Goal: Task Accomplishment & Management: Complete application form

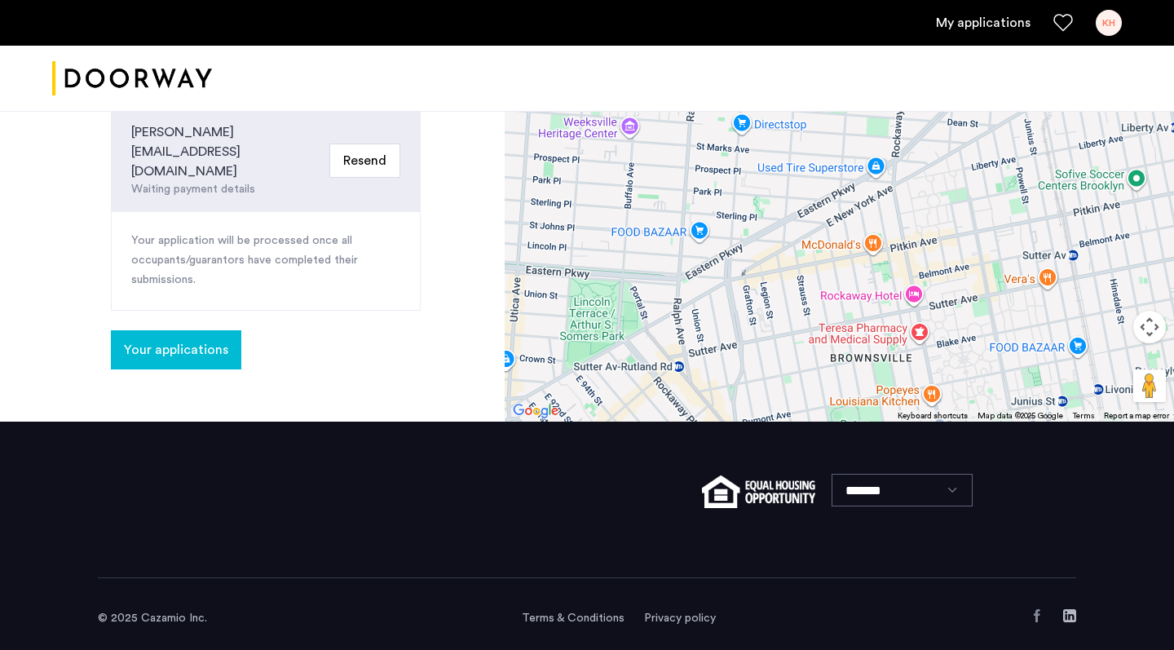
scroll to position [677, 0]
click at [987, 20] on link "My applications" at bounding box center [983, 23] width 95 height 20
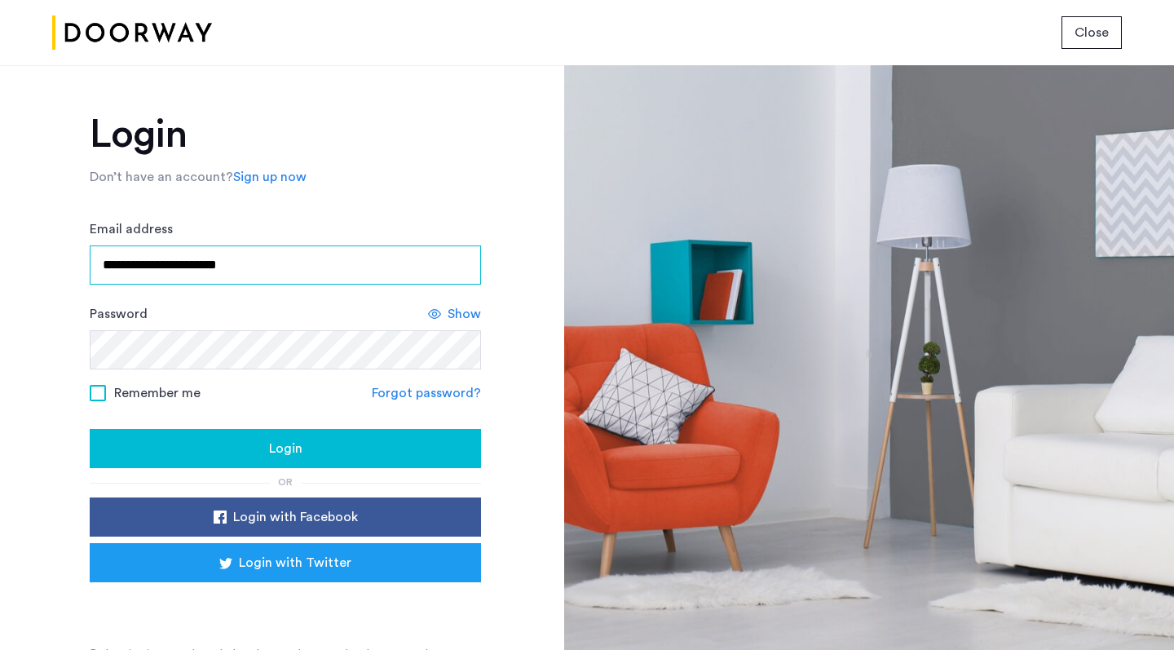
click at [268, 272] on input "**********" at bounding box center [285, 264] width 391 height 39
type input "**********"
click at [99, 396] on span at bounding box center [98, 393] width 16 height 16
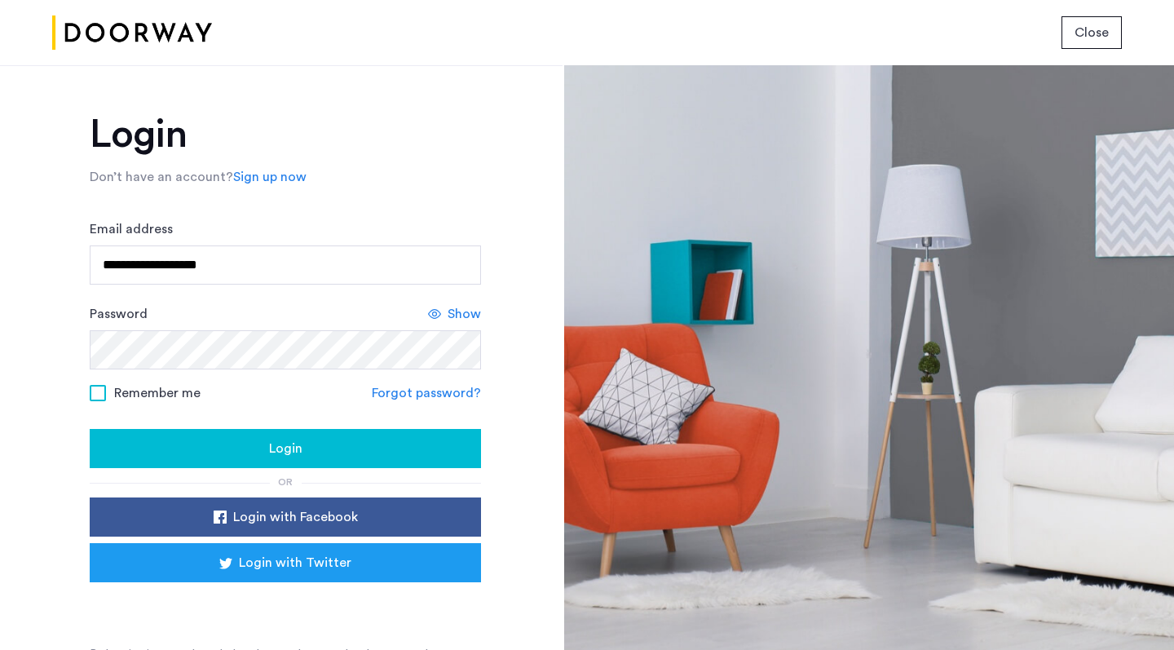
click at [200, 442] on div "Login" at bounding box center [285, 449] width 365 height 20
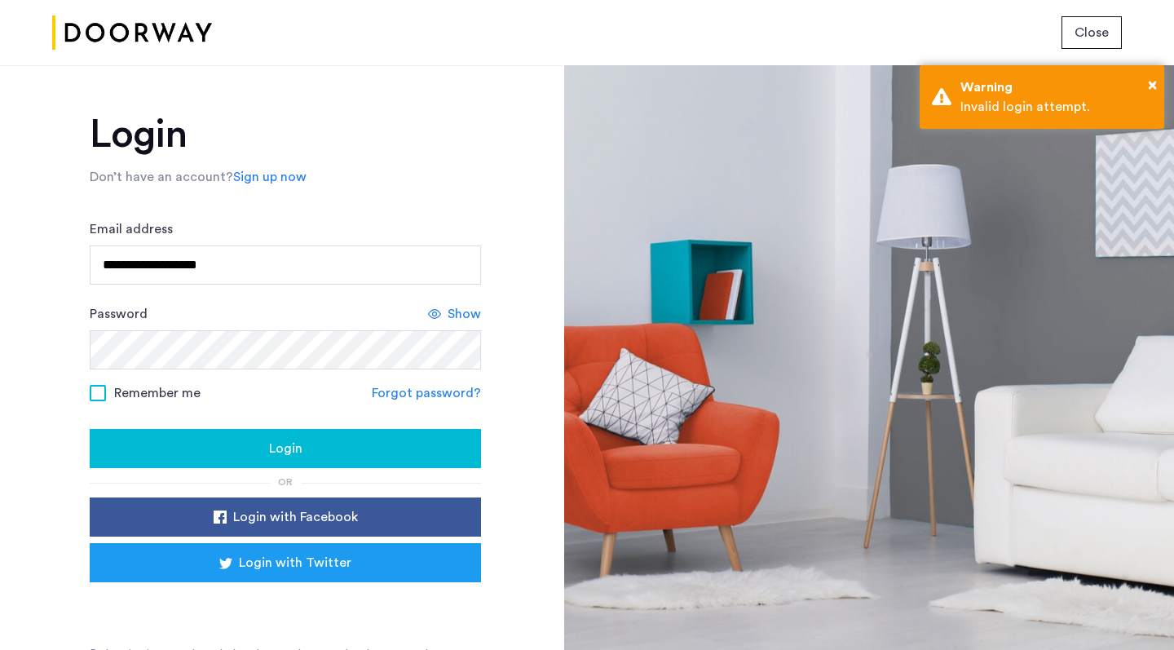
click at [269, 449] on span "Login" at bounding box center [285, 449] width 33 height 20
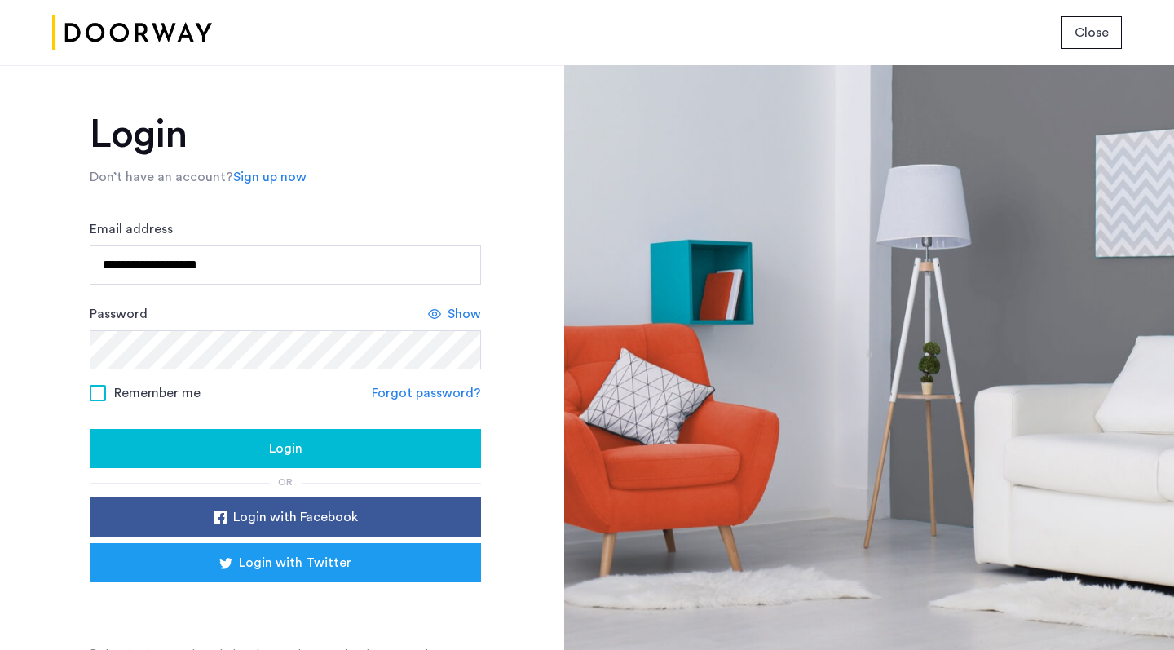
click at [240, 444] on div "Login" at bounding box center [285, 449] width 365 height 20
click at [463, 315] on span "Show" at bounding box center [464, 314] width 33 height 20
click at [426, 400] on link "Forgot password?" at bounding box center [426, 393] width 109 height 20
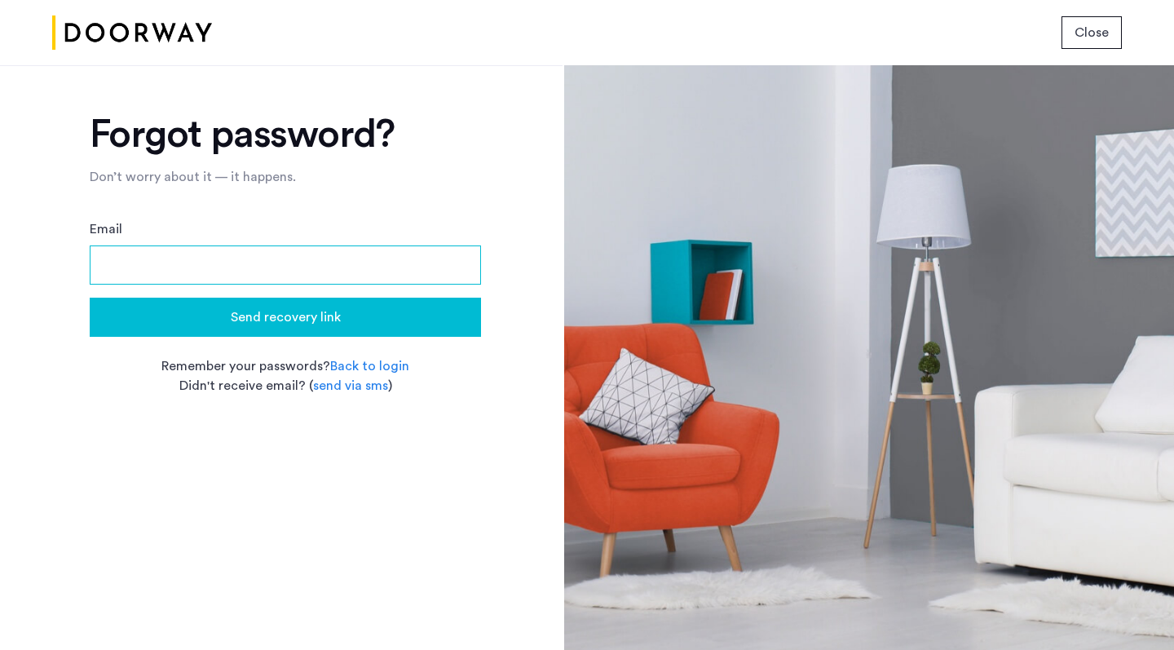
click at [353, 258] on input "Email" at bounding box center [285, 264] width 391 height 39
type input "**********"
click at [301, 317] on span "Send recovery link" at bounding box center [286, 317] width 110 height 20
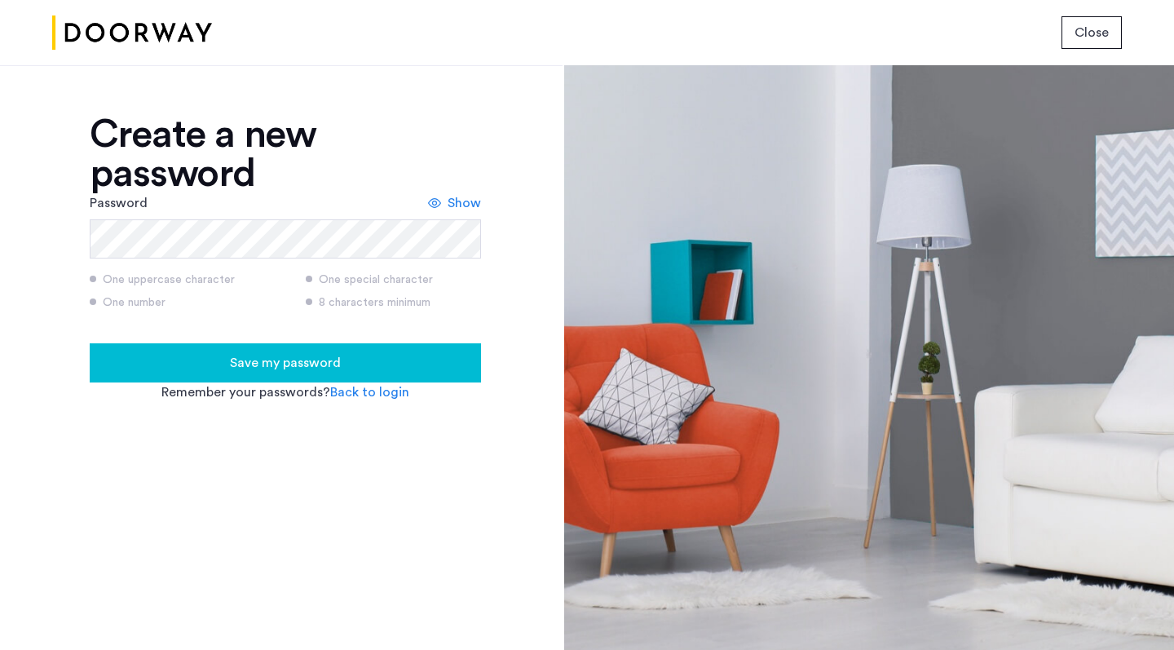
click at [452, 206] on span "Show" at bounding box center [464, 203] width 33 height 20
click at [328, 360] on span "Save my password" at bounding box center [285, 363] width 111 height 20
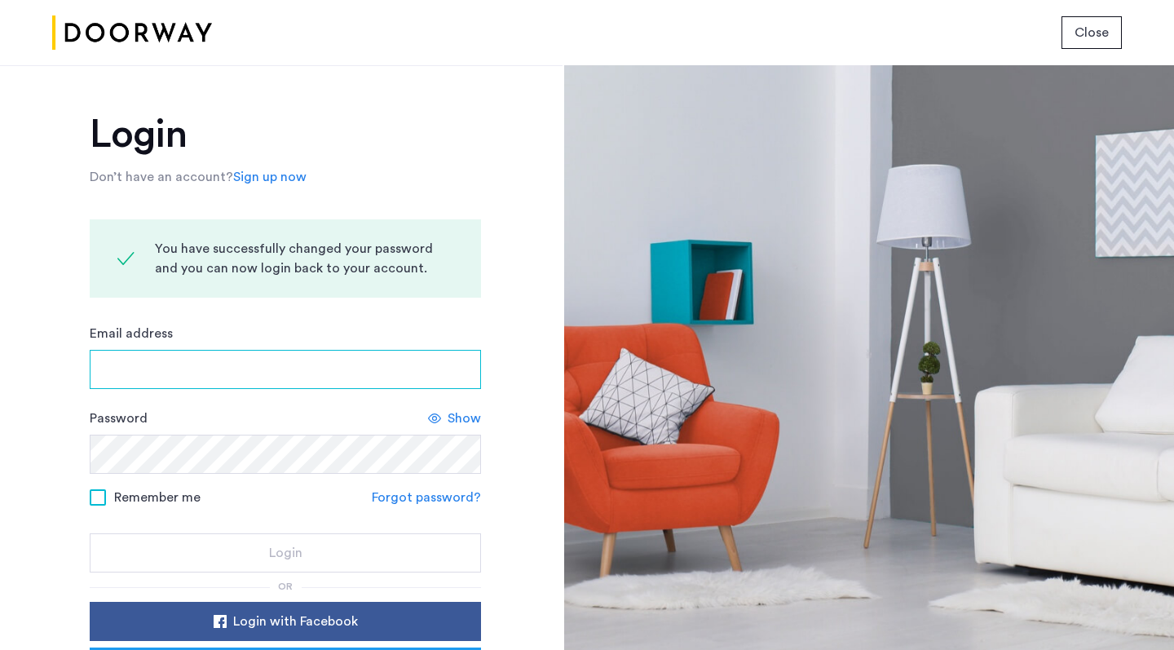
type input "**********"
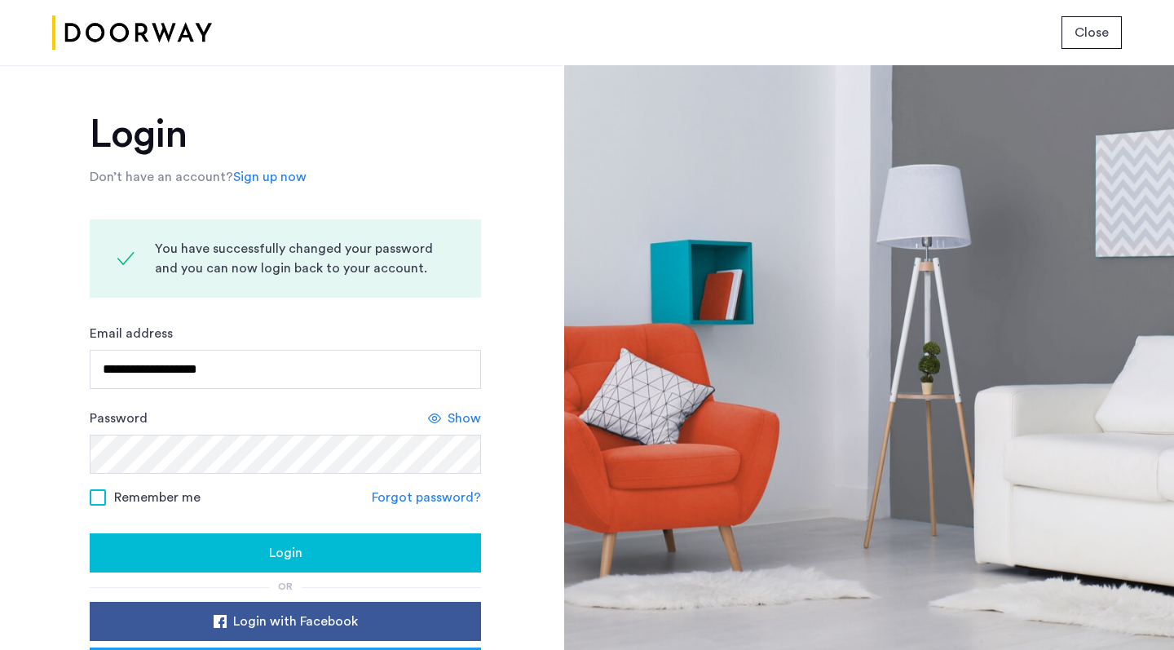
click at [90, 498] on span at bounding box center [98, 497] width 16 height 16
click at [207, 558] on div "Login" at bounding box center [285, 553] width 365 height 20
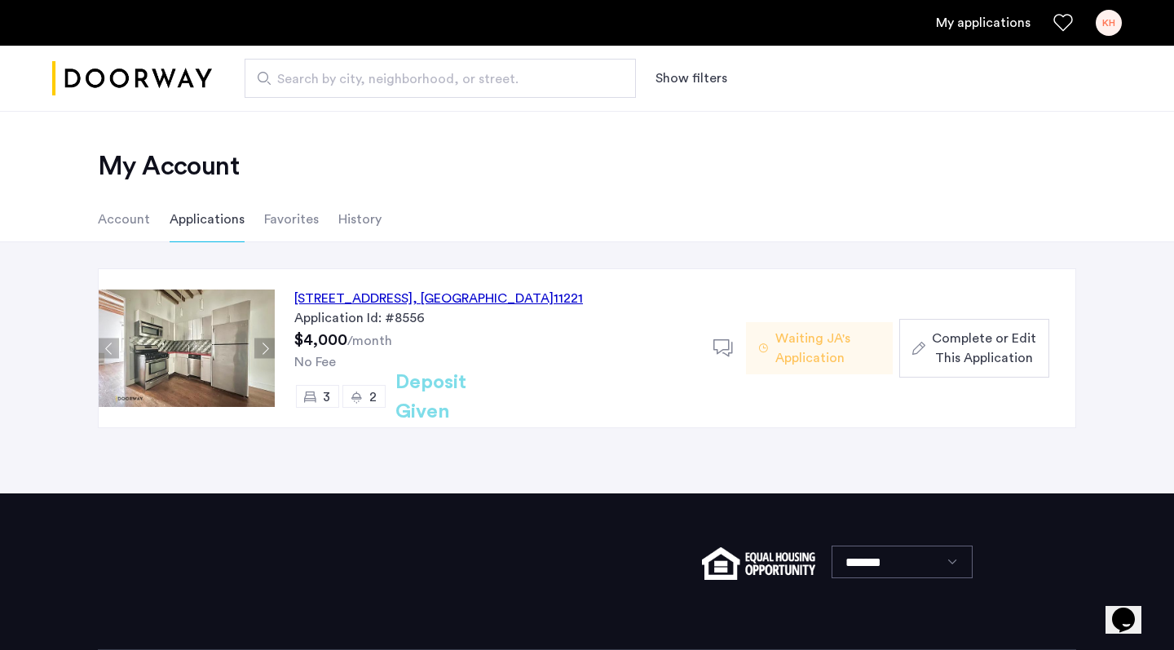
click at [976, 347] on span "Complete or Edit This Application" at bounding box center [984, 348] width 104 height 39
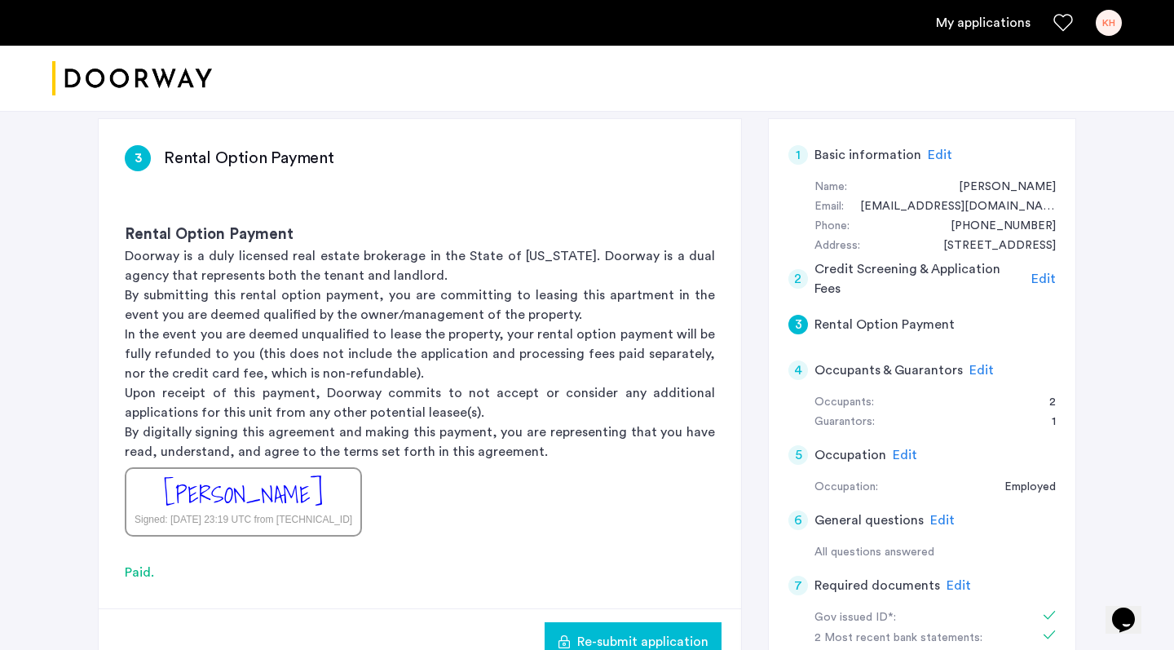
scroll to position [285, 0]
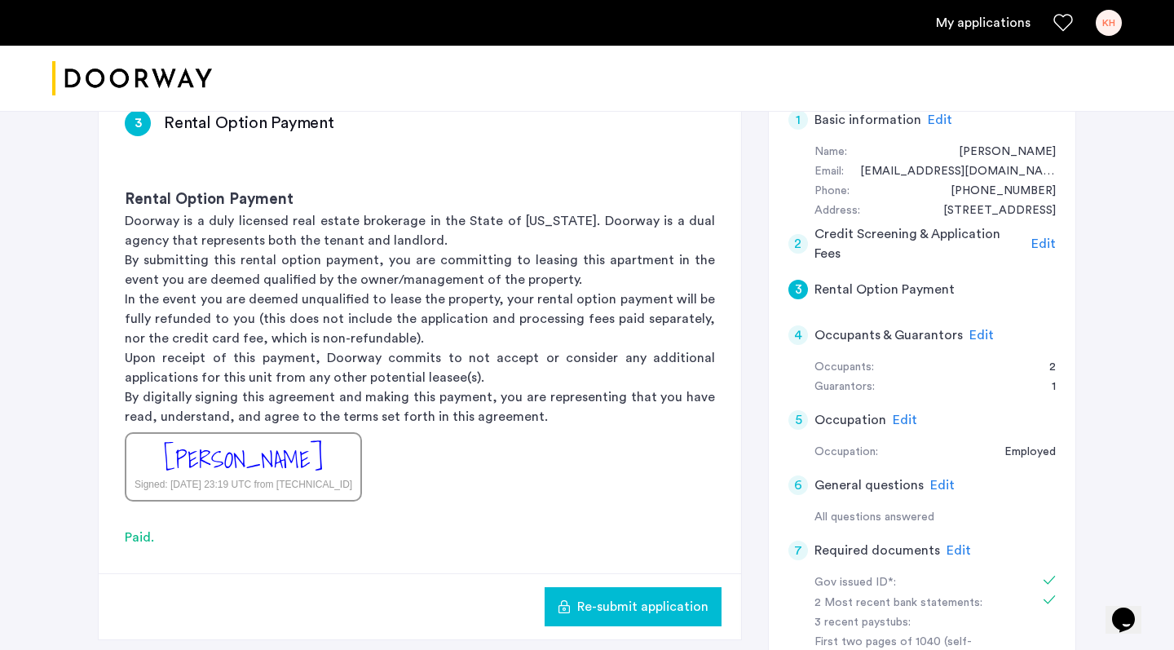
click at [982, 332] on span "Edit" at bounding box center [982, 335] width 24 height 13
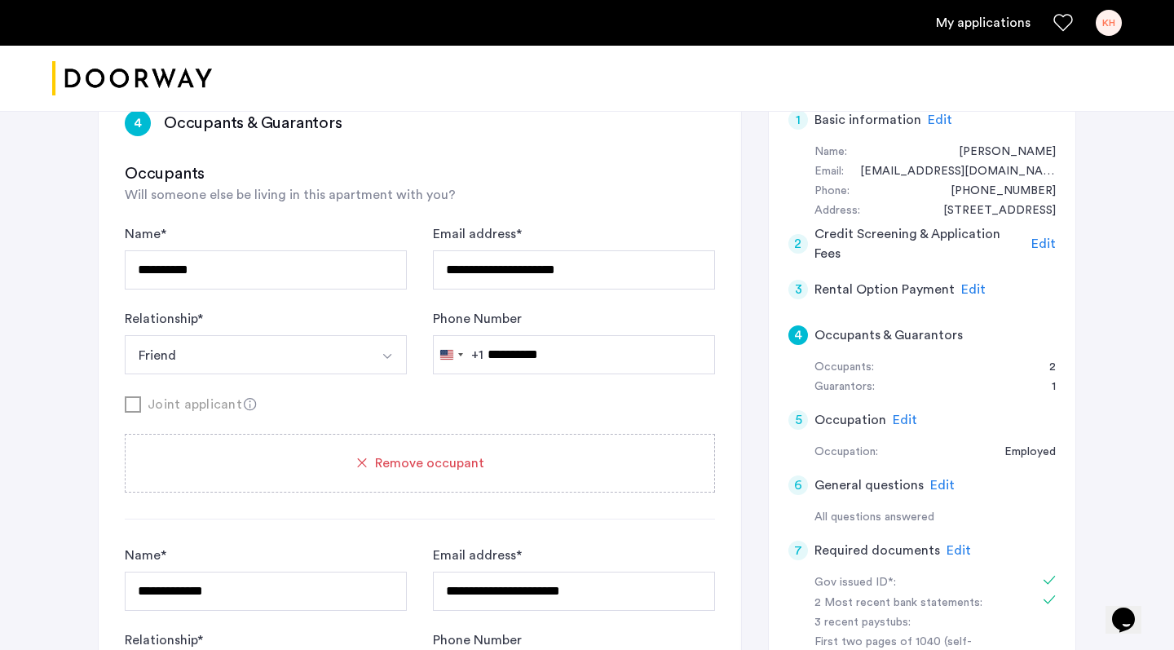
type input "**********"
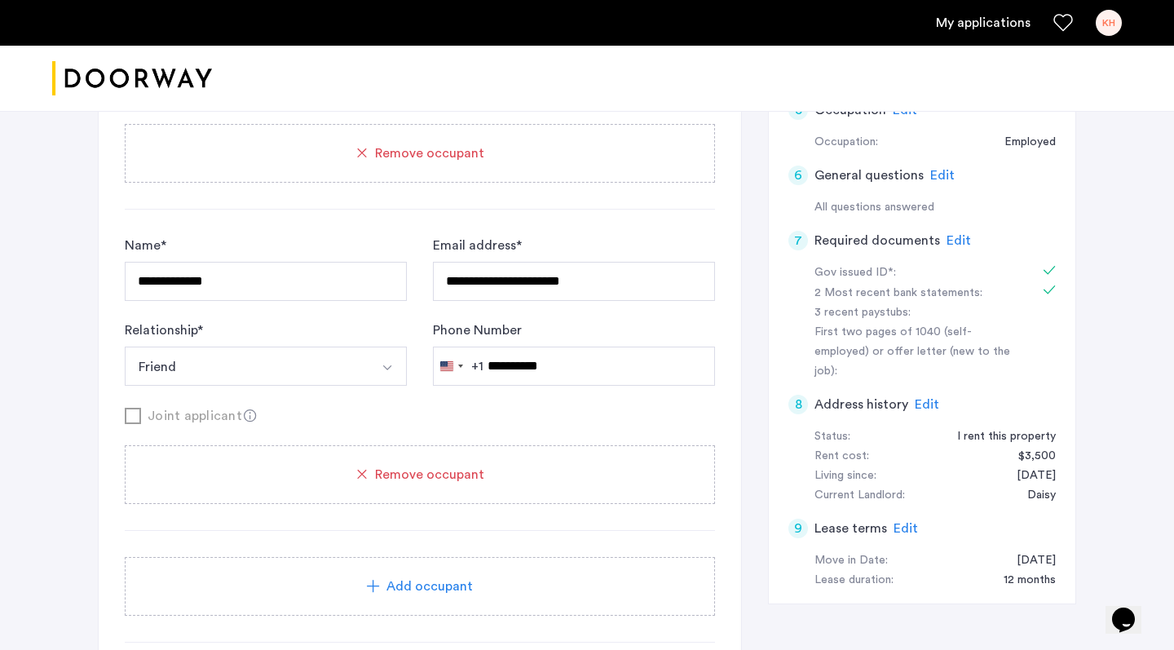
scroll to position [601, 0]
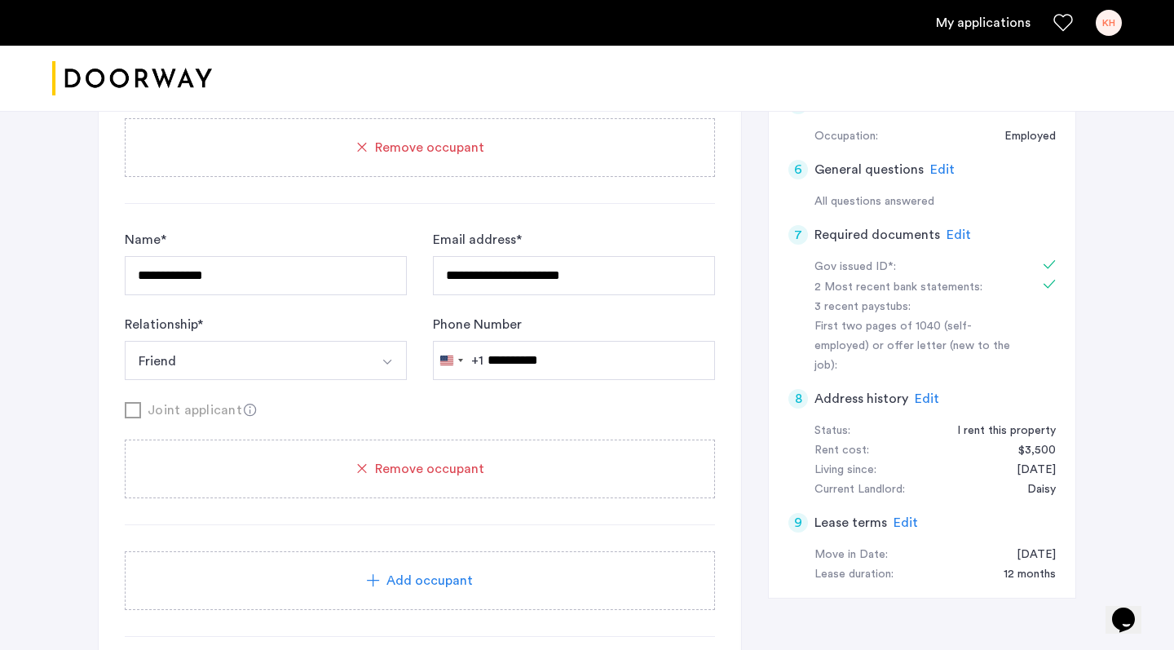
click at [433, 462] on span "Remove occupant" at bounding box center [429, 469] width 109 height 20
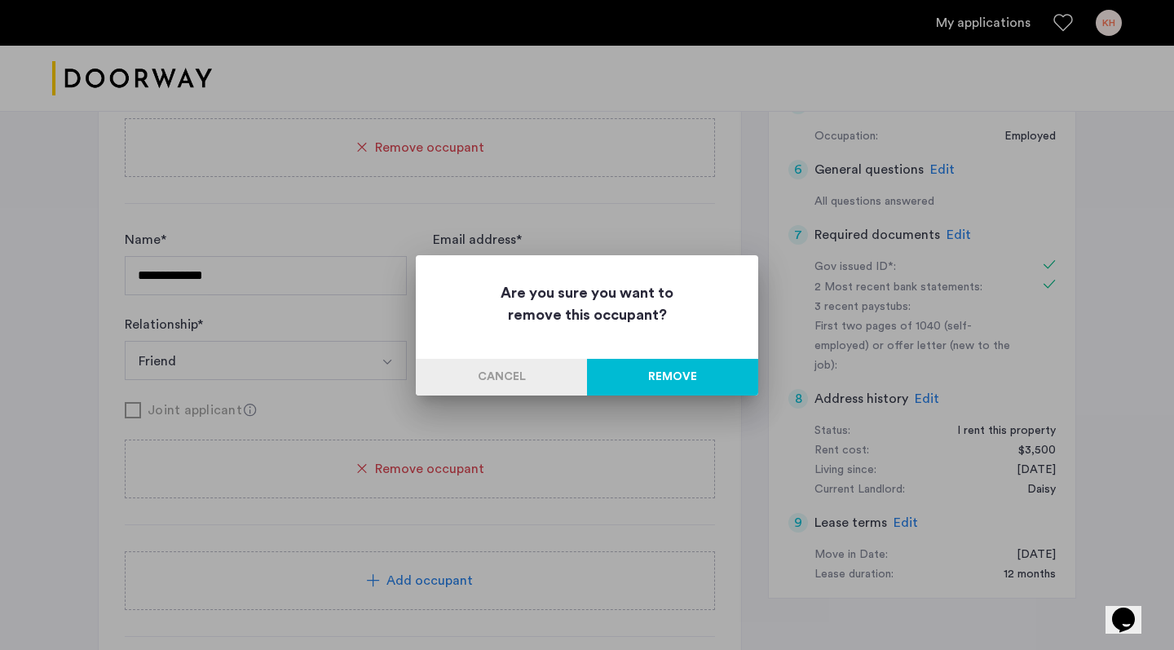
click at [653, 378] on button "Remove" at bounding box center [672, 377] width 171 height 37
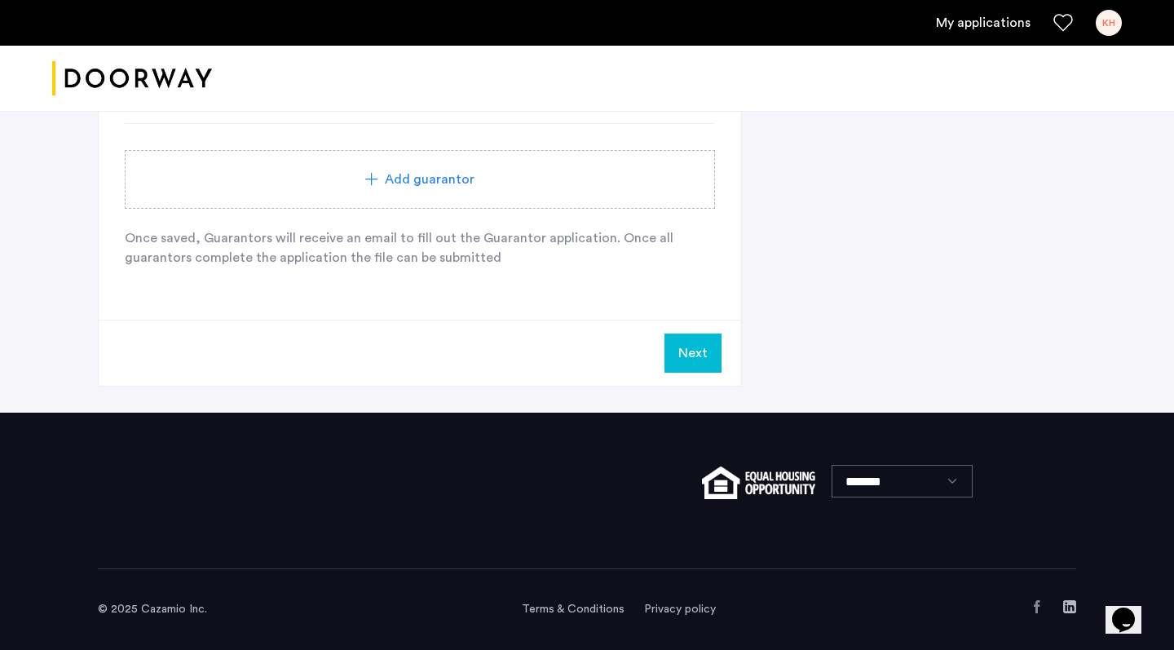
scroll to position [1137, 0]
click at [697, 364] on button "Next" at bounding box center [693, 353] width 57 height 39
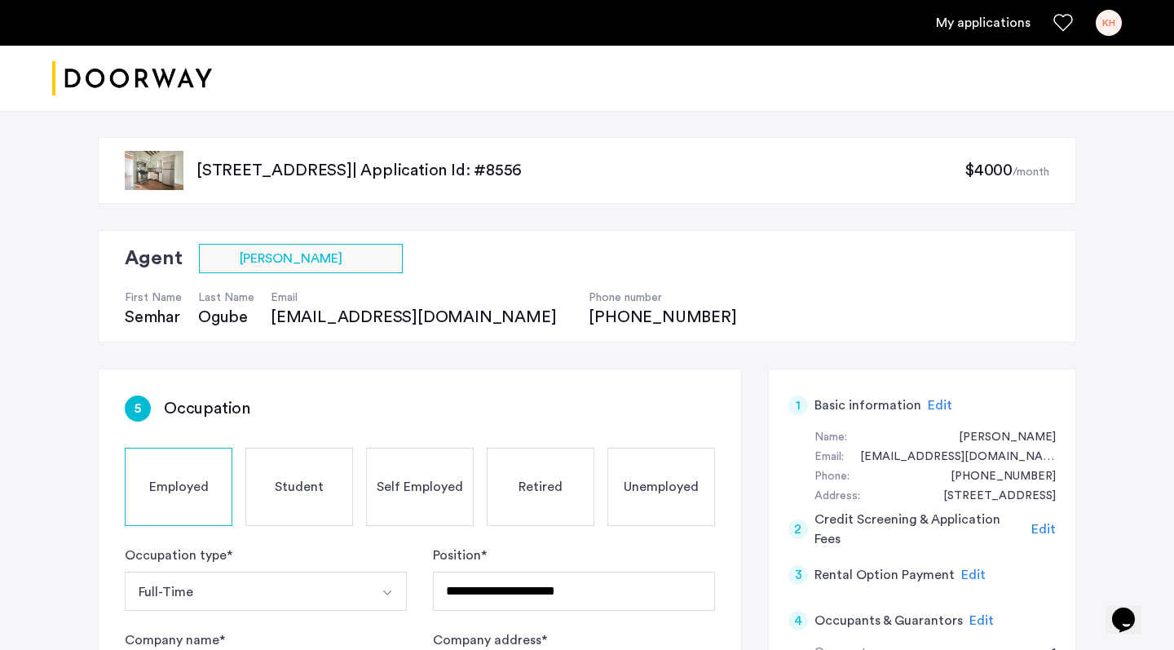
scroll to position [153, 0]
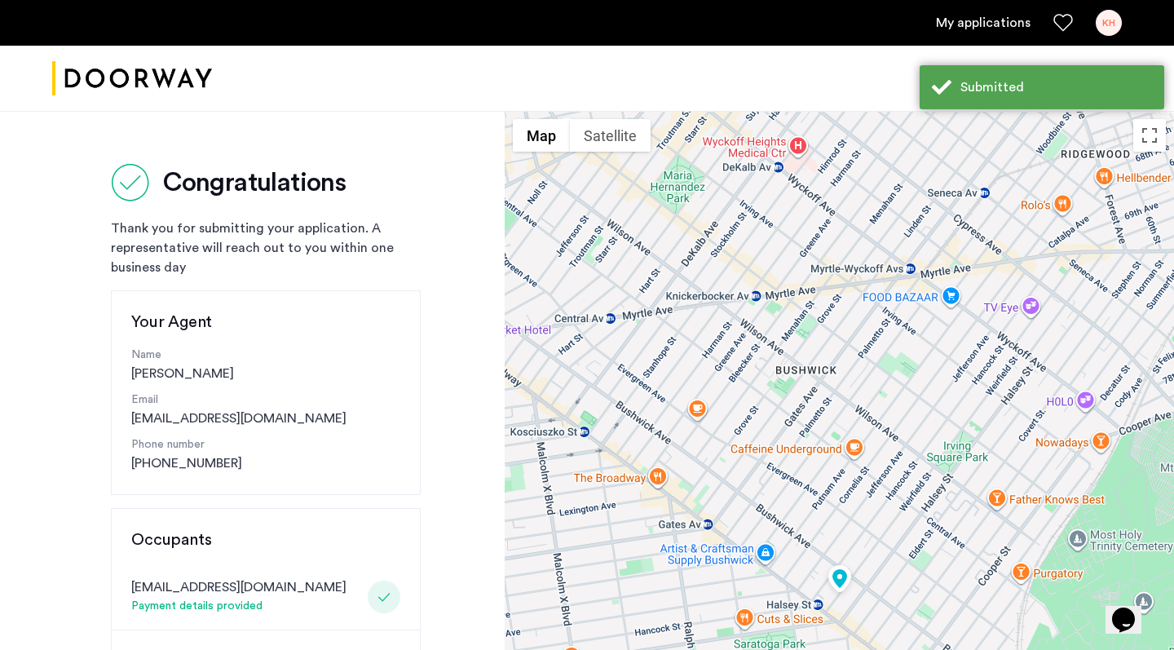
click at [995, 20] on link "My applications" at bounding box center [983, 23] width 95 height 20
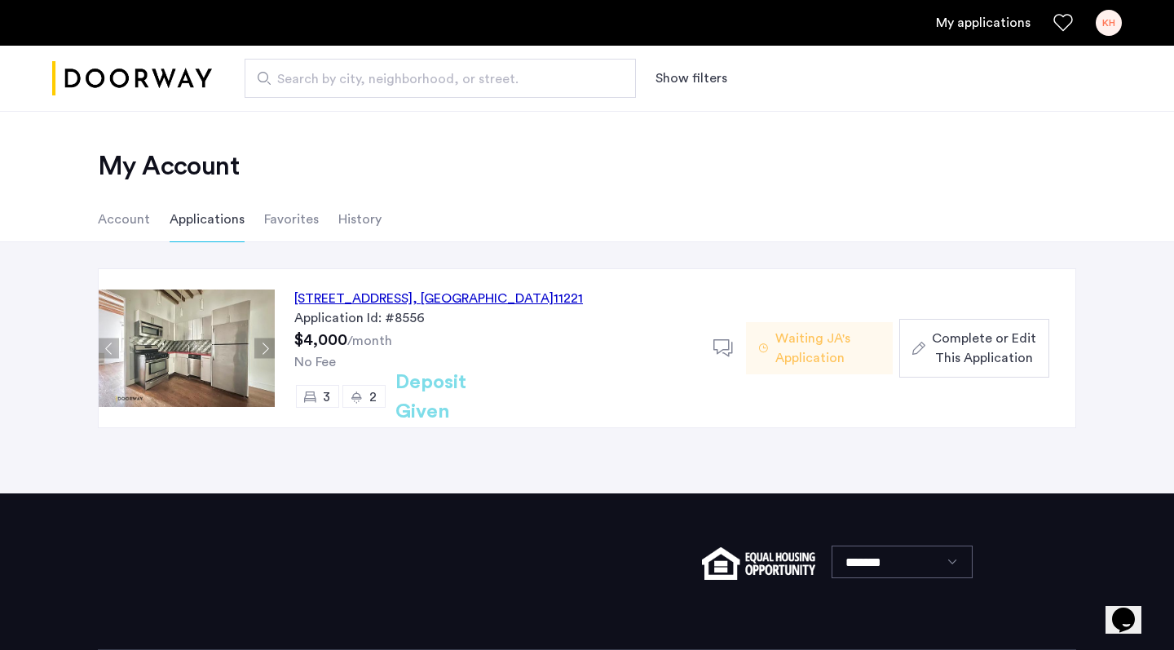
click at [828, 356] on span "Waiting JA's Application" at bounding box center [828, 348] width 104 height 39
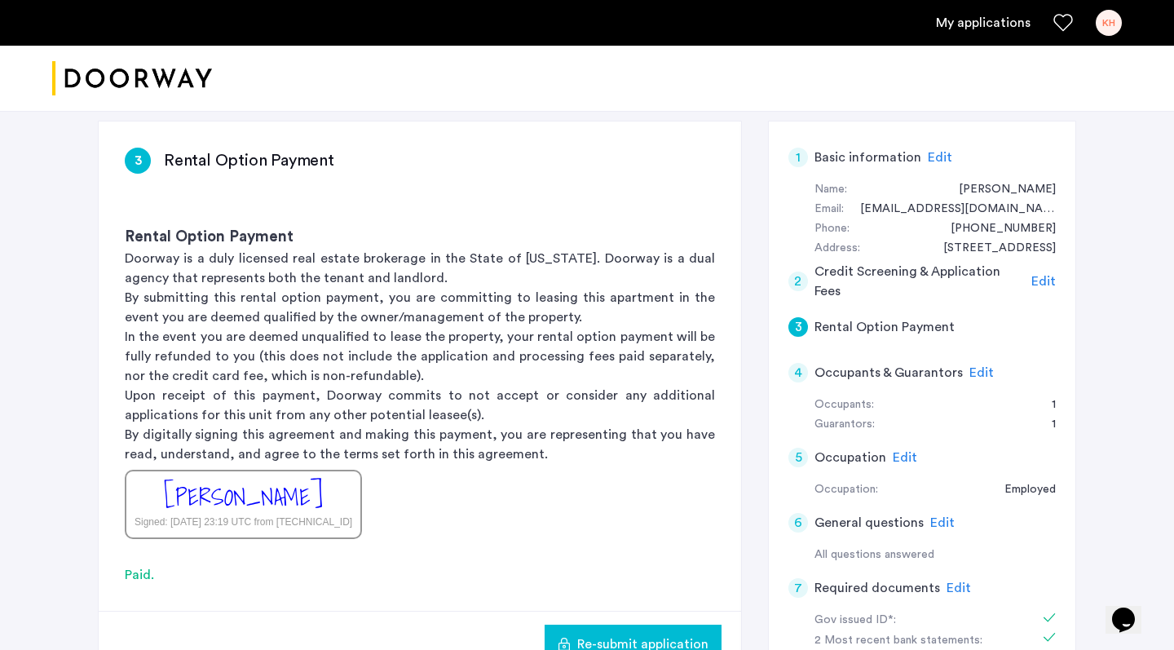
scroll to position [245, 0]
